Goal: Information Seeking & Learning: Compare options

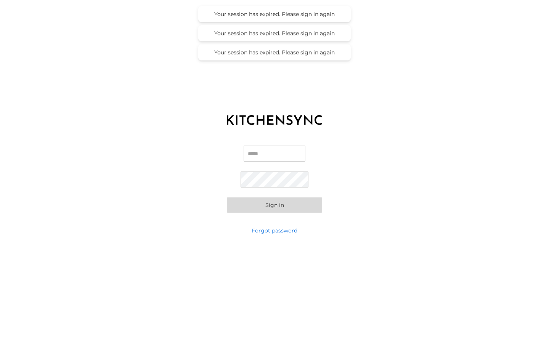
type input "**********"
click at [259, 209] on button "Sign in" at bounding box center [274, 205] width 95 height 15
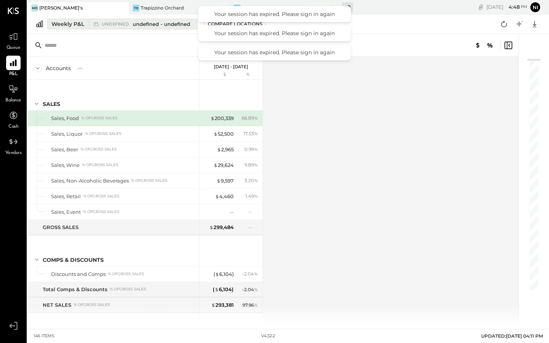
click at [64, 24] on div "Weekly P&L" at bounding box center [67, 24] width 33 height 8
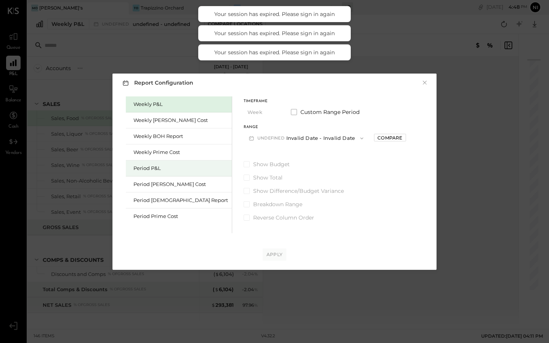
click at [145, 167] on div "Period P&L" at bounding box center [180, 168] width 95 height 7
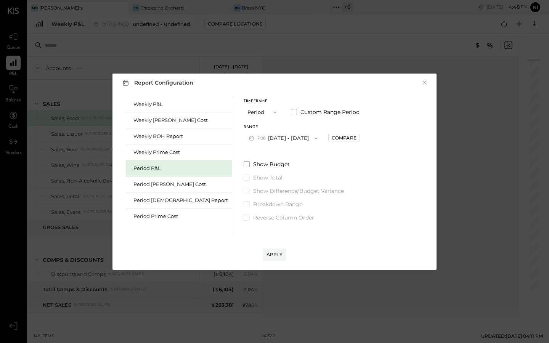
click at [275, 137] on button "P08 [DATE] - [DATE]" at bounding box center [283, 138] width 79 height 14
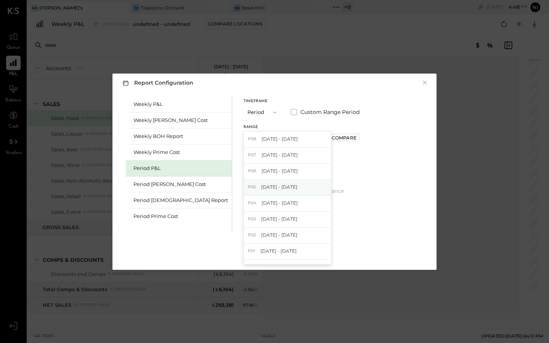
click at [257, 182] on div "P05 [DATE] - [DATE]" at bounding box center [287, 188] width 87 height 16
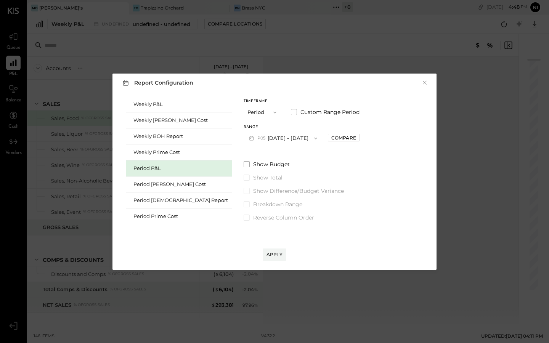
click at [276, 138] on button "P05 [DATE] - [DATE]" at bounding box center [283, 138] width 79 height 14
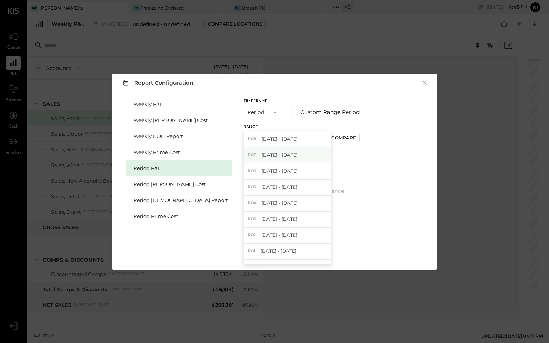
click at [264, 154] on span "[DATE] - [DATE]" at bounding box center [280, 155] width 36 height 6
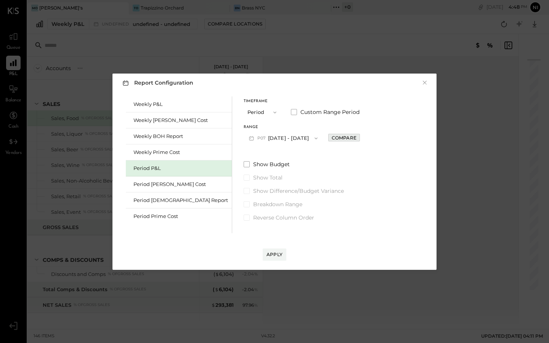
click at [332, 139] on div "Compare" at bounding box center [344, 138] width 25 height 6
click at [359, 136] on icon "button" at bounding box center [361, 138] width 5 height 5
type input "*"
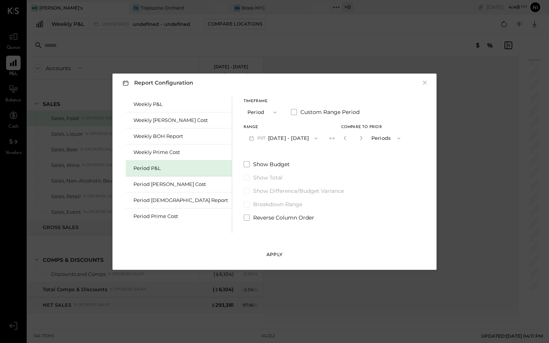
click at [275, 255] on div "Apply" at bounding box center [275, 254] width 16 height 6
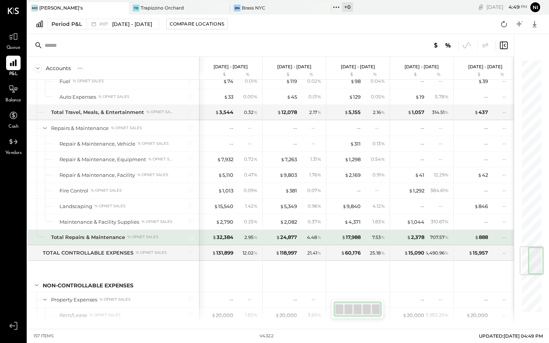
scroll to position [1584, 0]
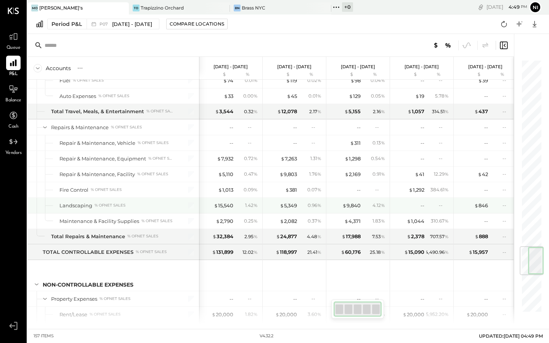
click at [218, 210] on div "$ 15,540 1.42 %" at bounding box center [231, 205] width 57 height 15
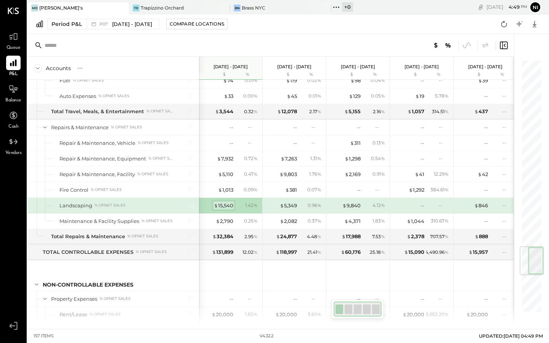
click at [218, 206] on div "$ 15,540" at bounding box center [223, 205] width 19 height 7
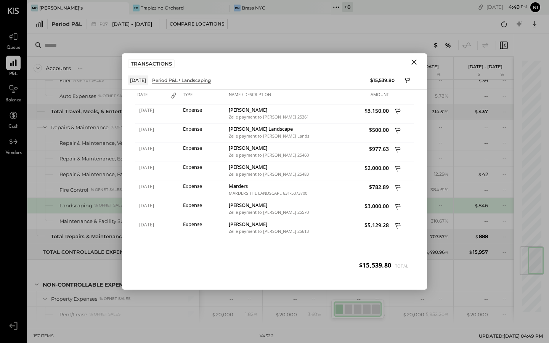
click at [414, 63] on icon "Close" at bounding box center [414, 62] width 9 height 9
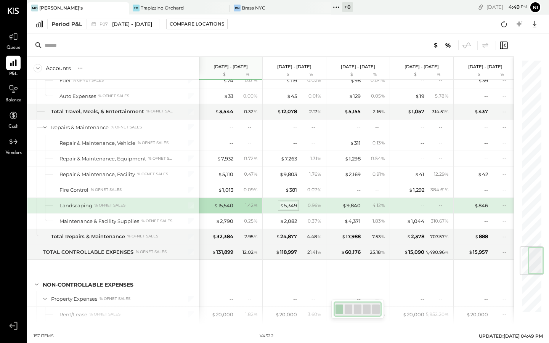
click at [288, 207] on div "$ 5,349" at bounding box center [288, 205] width 17 height 7
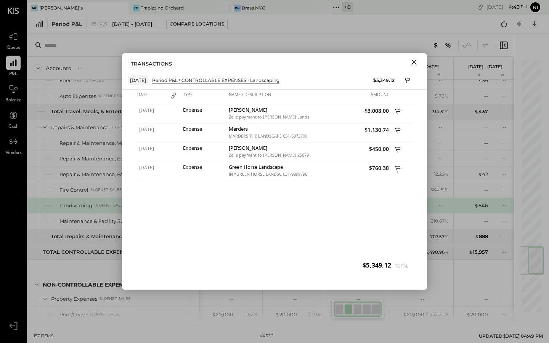
click at [414, 59] on icon "Close" at bounding box center [414, 62] width 9 height 9
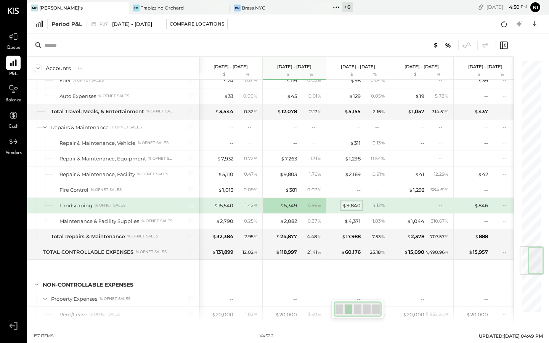
click at [345, 206] on span "$" at bounding box center [344, 205] width 4 height 6
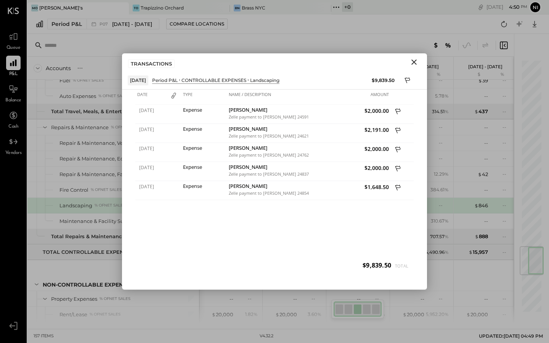
click at [416, 63] on icon "Close" at bounding box center [414, 62] width 9 height 9
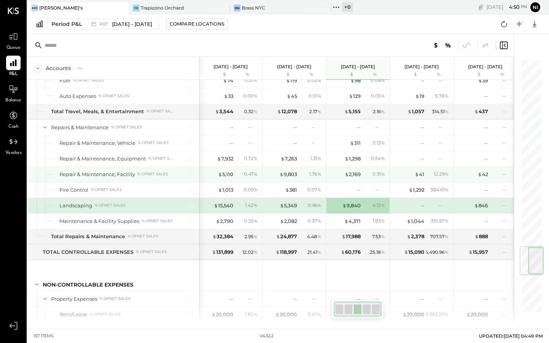
scroll to position [0, 3]
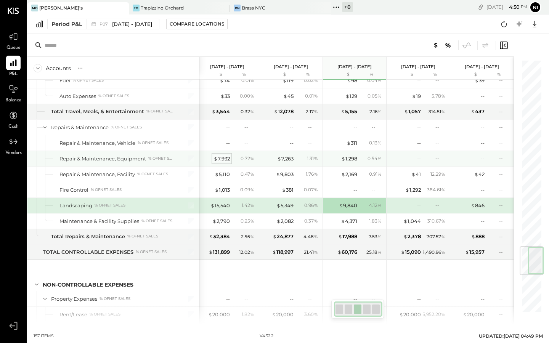
click at [218, 156] on div "$ 7,932" at bounding box center [222, 158] width 16 height 7
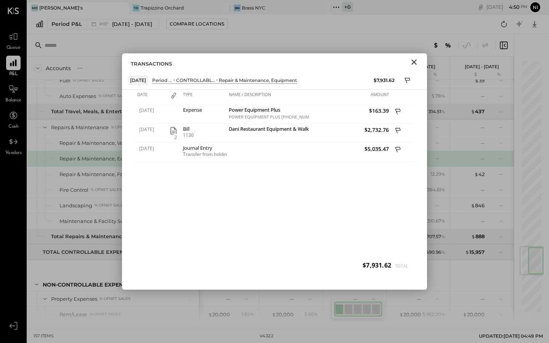
click at [416, 64] on icon "Close" at bounding box center [413, 61] width 5 height 5
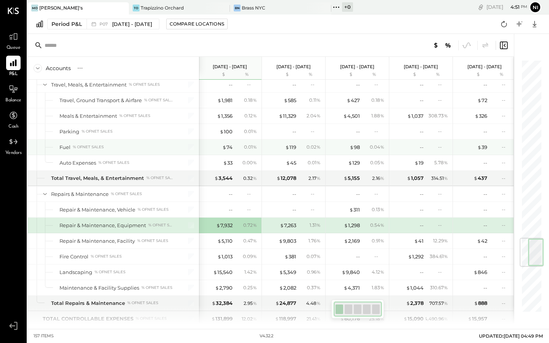
scroll to position [1513, 0]
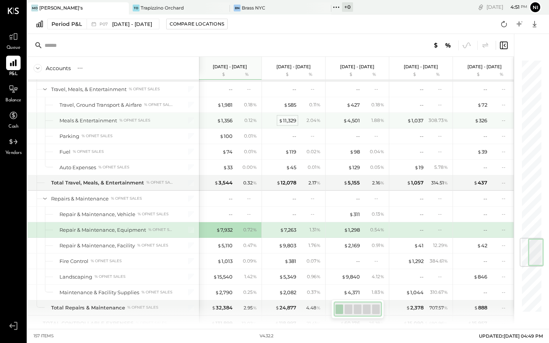
click at [291, 120] on div "$ 11,329" at bounding box center [288, 120] width 18 height 7
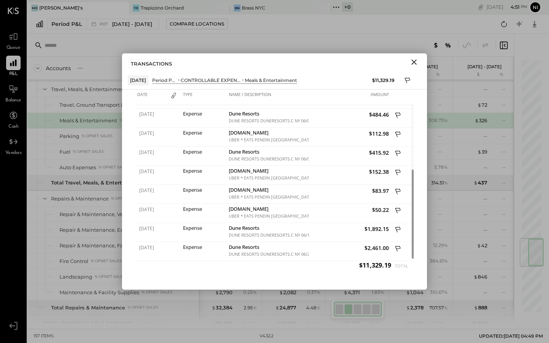
click at [278, 89] on div "Date Type Name / Description Amount [DATE] Expense Chens Garden [GEOGRAPHIC_DAT…" at bounding box center [274, 189] width 305 height 201
click at [265, 96] on div "Name / Description" at bounding box center [268, 97] width 82 height 15
click at [416, 59] on icon "Close" at bounding box center [414, 62] width 9 height 9
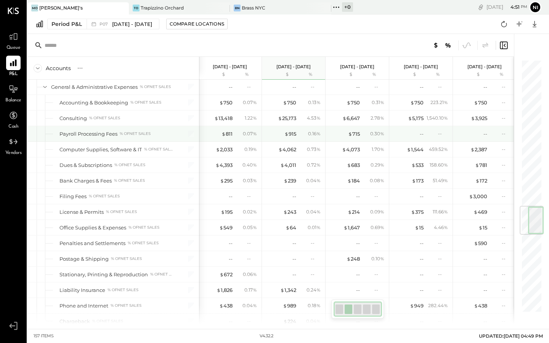
scroll to position [1242, 0]
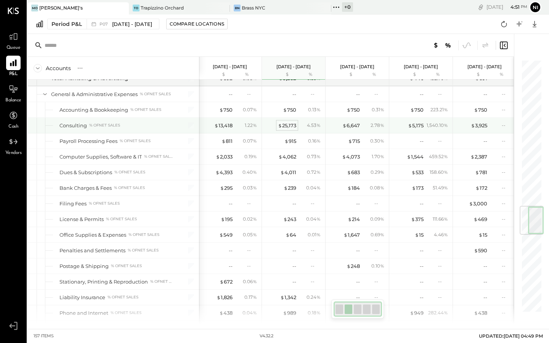
click at [286, 127] on div "$ 25,173" at bounding box center [287, 125] width 18 height 7
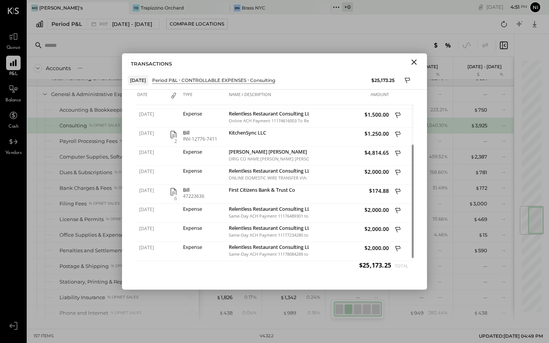
click at [414, 61] on icon "Close" at bounding box center [413, 61] width 5 height 5
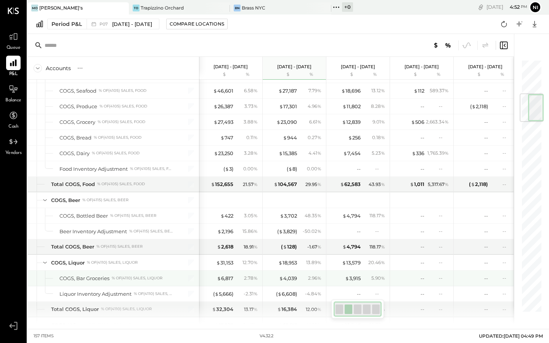
scroll to position [289, 0]
